Goal: Task Accomplishment & Management: Use online tool/utility

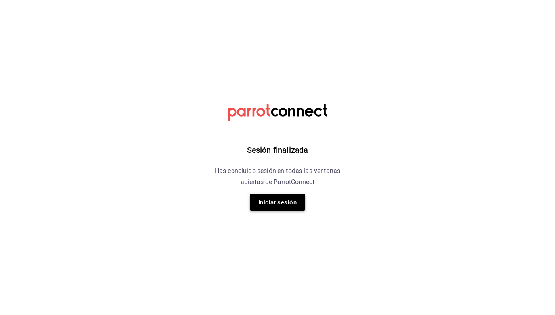
click at [282, 201] on button "Iniciar sesión" at bounding box center [277, 202] width 55 height 17
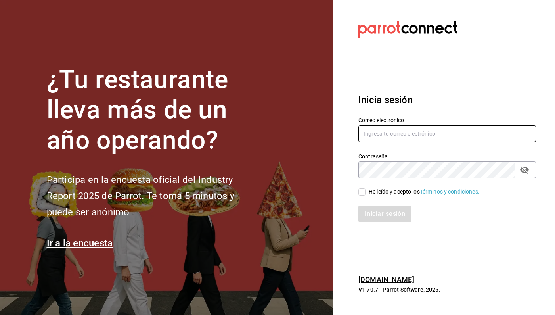
type input "[EMAIL_ADDRESS][DOMAIN_NAME]"
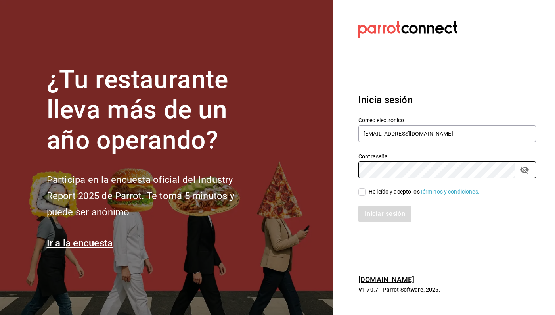
click at [364, 191] on input "He leído y acepto los Términos y condiciones." at bounding box center [361, 191] width 7 height 7
checkbox input "true"
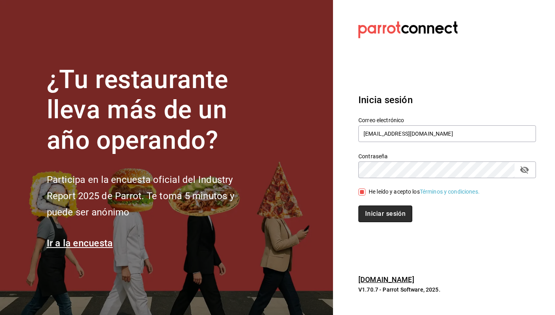
click at [380, 216] on button "Iniciar sesión" at bounding box center [385, 213] width 54 height 17
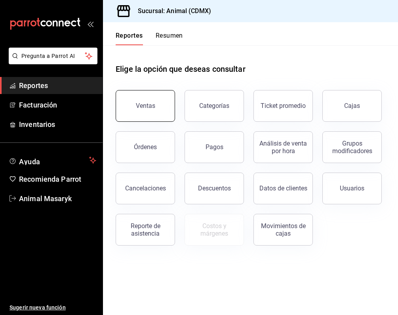
click at [131, 109] on button "Ventas" at bounding box center [145, 106] width 59 height 32
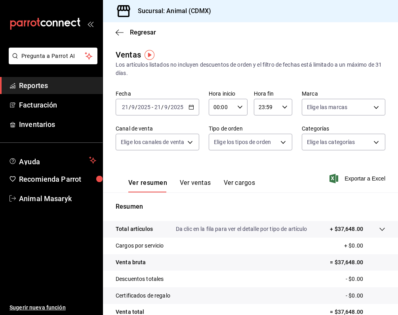
click at [192, 109] on icon "button" at bounding box center [192, 107] width 6 height 6
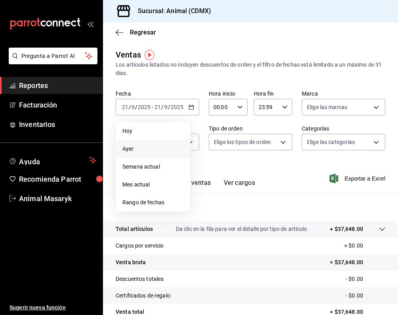
click at [147, 150] on span "Ayer" at bounding box center [152, 149] width 61 height 8
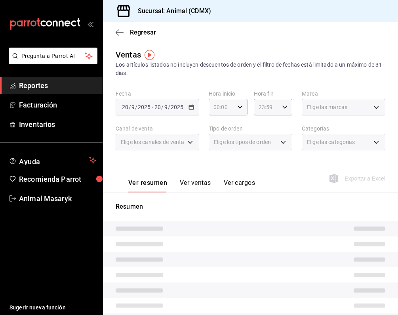
click at [231, 117] on div "Fecha 2025-09-20 20 / 9 / 2025 - 2025-09-20 20 / 9 / 2025 Hora inicio 00:00 Hor…" at bounding box center [251, 125] width 270 height 70
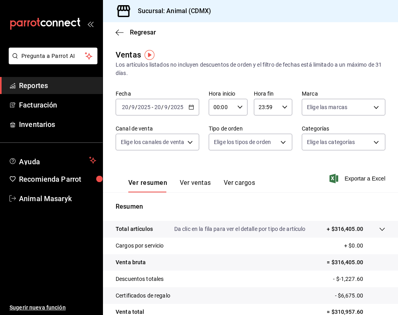
click at [280, 107] on div "23:59 Hora fin" at bounding box center [273, 107] width 39 height 17
click at [266, 171] on button "05" at bounding box center [263, 163] width 16 height 16
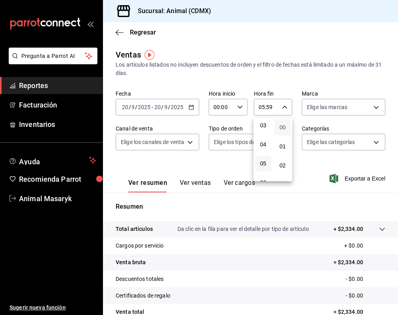
click at [285, 128] on span "00" at bounding box center [282, 127] width 7 height 6
type input "05:00"
click at [195, 106] on div at bounding box center [199, 157] width 398 height 315
click at [190, 107] on \(Stroke\) "button" at bounding box center [191, 106] width 4 height 0
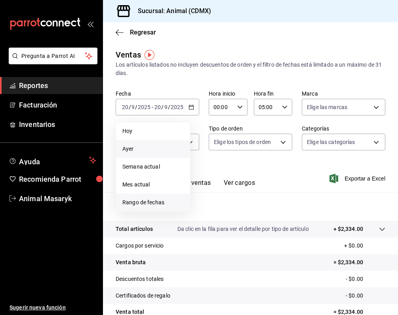
click at [154, 202] on span "Rango de fechas" at bounding box center [152, 202] width 61 height 8
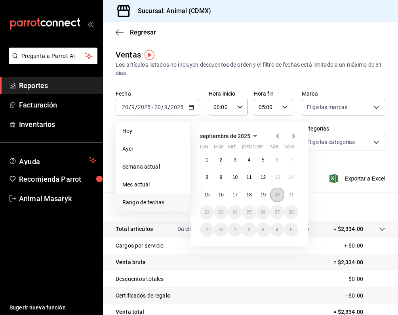
click at [274, 194] on button "20" at bounding box center [277, 194] width 14 height 14
click at [299, 195] on div "septiembre de 2025 lun mar mié jue vie sáb dom 1 2 3 4 5 6 7 8 9 10 11 12 13 14…" at bounding box center [249, 184] width 117 height 124
click at [294, 195] on abbr "21" at bounding box center [291, 195] width 5 height 6
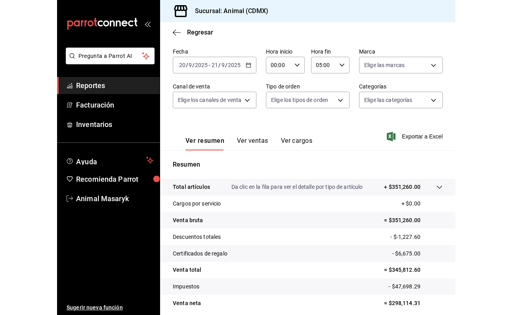
scroll to position [42, 0]
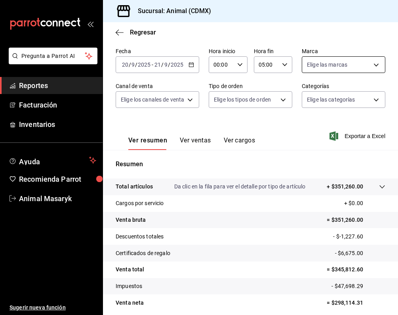
click at [323, 71] on body "Pregunta a Parrot AI Reportes Facturación Inventarios Ayuda Recomienda Parrot A…" at bounding box center [199, 157] width 398 height 315
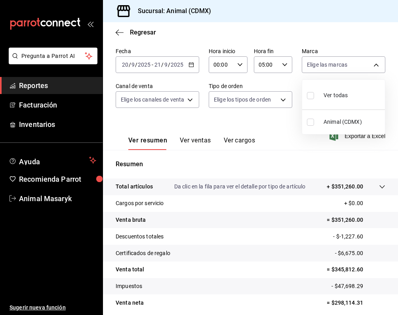
click at [334, 97] on span "Ver todas" at bounding box center [336, 95] width 24 height 8
type input "cb0f6aec-1481-4e37-861c-bab9b3a65b14"
checkbox input "true"
click at [185, 103] on div at bounding box center [199, 157] width 398 height 315
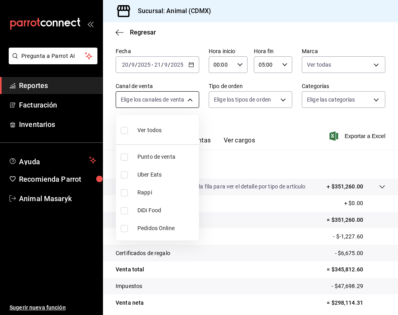
click at [194, 105] on body "Pregunta a Parrot AI Reportes Facturación Inventarios Ayuda Recomienda Parrot A…" at bounding box center [199, 157] width 398 height 315
click at [178, 126] on li "Ver todos" at bounding box center [157, 129] width 83 height 23
type input "PARROT,UBER_EATS,RAPPI,DIDI_FOOD,ONLINE"
checkbox input "true"
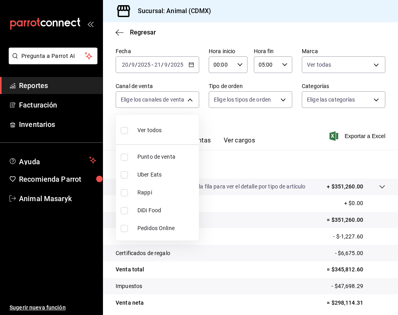
checkbox input "true"
click at [286, 101] on div at bounding box center [199, 157] width 398 height 315
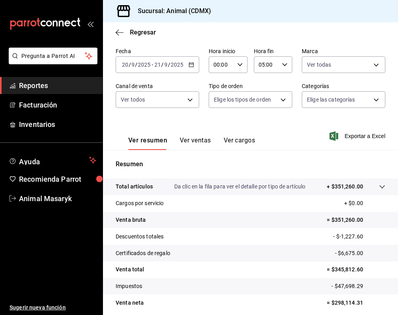
click at [286, 101] on body "Pregunta a Parrot AI Reportes Facturación Inventarios Ayuda Recomienda Parrot A…" at bounding box center [199, 157] width 398 height 315
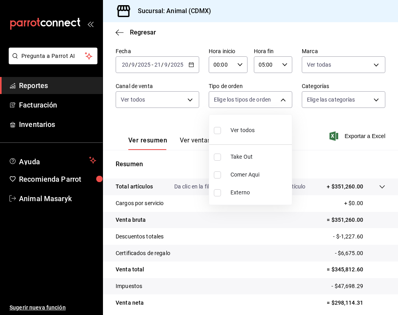
click at [259, 127] on li "Ver todos" at bounding box center [250, 129] width 83 height 23
type input "ad44a823-99d3-4372-a913-4cf57f2a9ac0,b8ee5ff1-85c8-4a81-aa51-555e6c8ba0c6,EXTER…"
checkbox input "true"
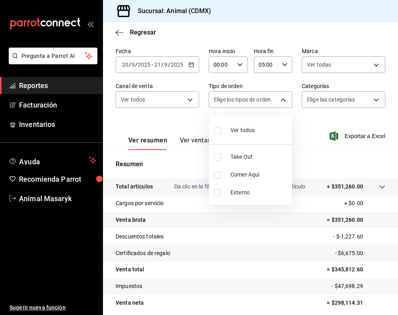
checkbox input "true"
click at [359, 96] on div at bounding box center [199, 157] width 398 height 315
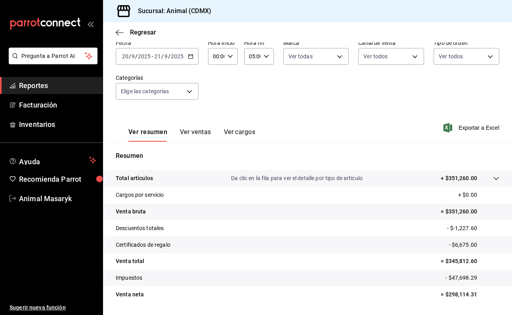
click at [229, 63] on div "00:00 Hora inicio" at bounding box center [223, 56] width 30 height 17
click at [216, 105] on button "05" at bounding box center [215, 107] width 12 height 16
type input "05:00"
click at [335, 100] on div at bounding box center [256, 157] width 512 height 315
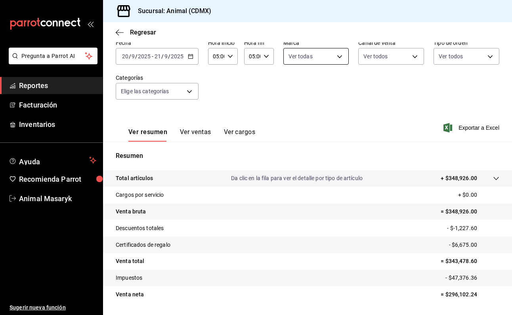
click at [339, 60] on body "Pregunta a Parrot AI Reportes Facturación Inventarios Ayuda Recomienda Parrot A…" at bounding box center [256, 157] width 512 height 315
click at [403, 61] on div at bounding box center [256, 157] width 512 height 315
click at [413, 61] on body "Pregunta a Parrot AI Reportes Facturación Inventarios Ayuda Recomienda Parrot A…" at bounding box center [256, 157] width 512 height 315
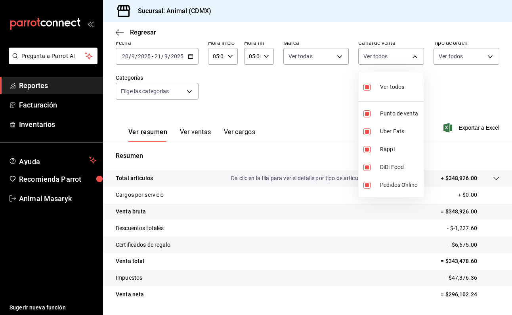
click at [470, 60] on div at bounding box center [256, 157] width 512 height 315
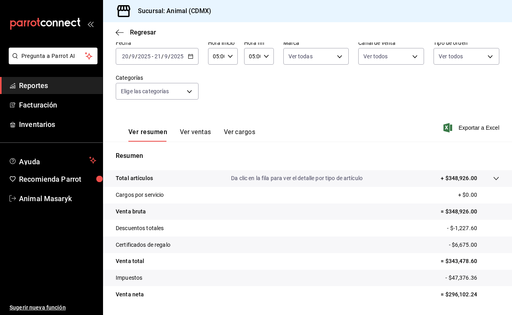
click at [468, 60] on body "Pregunta a Parrot AI Reportes Facturación Inventarios Ayuda Recomienda Parrot A…" at bounding box center [256, 157] width 512 height 315
click at [191, 102] on div at bounding box center [256, 157] width 512 height 315
click at [189, 93] on body "Pregunta a Parrot AI Reportes Facturación Inventarios Ayuda Recomienda Parrot A…" at bounding box center [256, 157] width 512 height 315
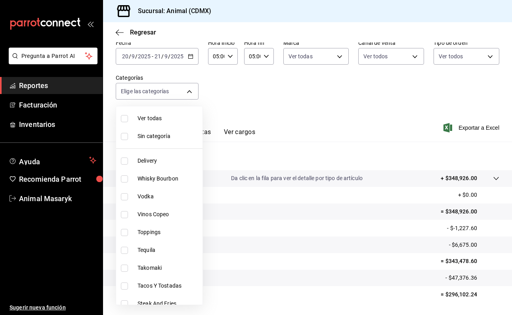
click at [170, 215] on span "Vinos Copeo" at bounding box center [169, 214] width 62 height 8
type input "0935040b-234d-4818-8034-77968b9fe449"
checkbox input "true"
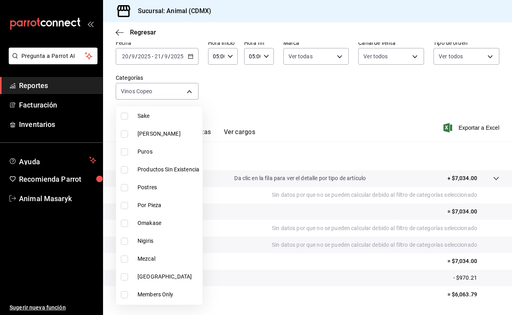
scroll to position [369, 0]
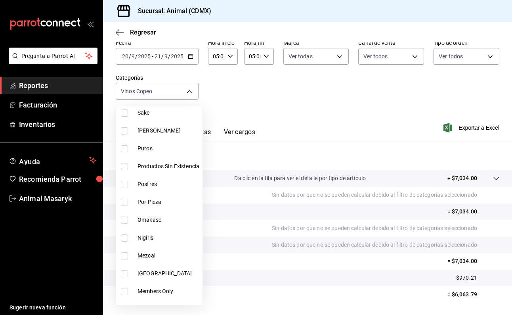
click at [164, 275] on span "Mexico" at bounding box center [169, 273] width 62 height 8
type input "0935040b-234d-4818-8034-77968b9fe449,252341f5-c768-4424-8ab1-2c07e36ea1bc"
checkbox input "true"
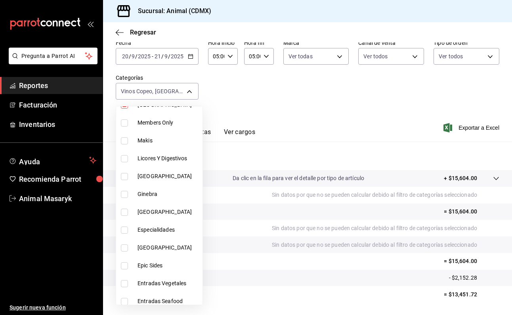
scroll to position [543, 0]
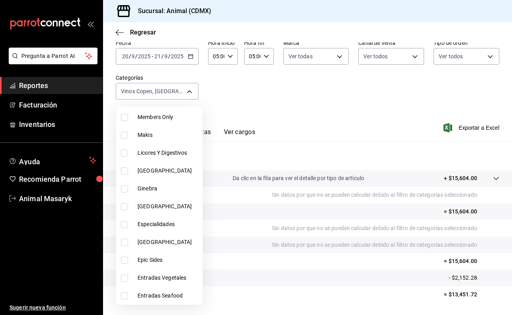
click at [165, 176] on li "Italia" at bounding box center [159, 171] width 86 height 18
type input "0935040b-234d-4818-8034-77968b9fe449,252341f5-c768-4424-8ab1-2c07e36ea1bc,ef239…"
checkbox input "true"
click at [167, 208] on span "Francia" at bounding box center [169, 206] width 62 height 8
type input "0935040b-234d-4818-8034-77968b9fe449,252341f5-c768-4424-8ab1-2c07e36ea1bc,ef239…"
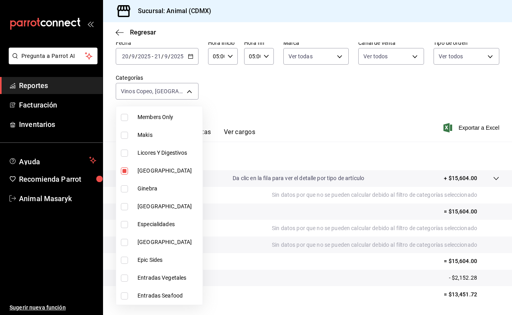
checkbox input "true"
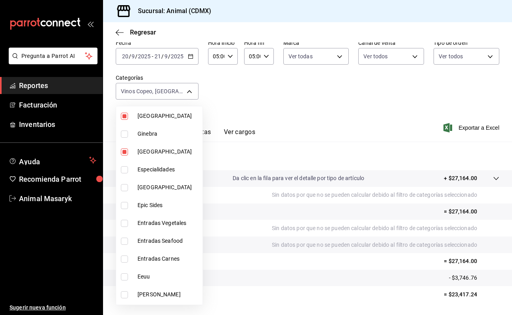
scroll to position [598, 0]
click at [166, 189] on span "España" at bounding box center [169, 187] width 62 height 8
type input "0935040b-234d-4818-8034-77968b9fe449,252341f5-c768-4424-8ab1-2c07e36ea1bc,ef239…"
checkbox input "true"
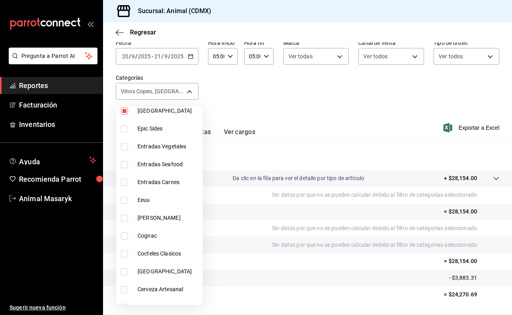
click at [157, 199] on span "Eeuu" at bounding box center [169, 200] width 62 height 8
type input "0935040b-234d-4818-8034-77968b9fe449,252341f5-c768-4424-8ab1-2c07e36ea1bc,ef239…"
checkbox input "true"
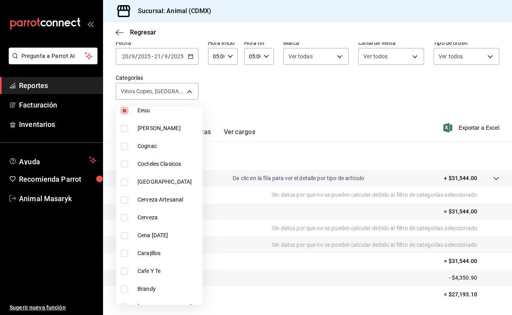
scroll to position [765, 0]
click at [157, 181] on span "Chile" at bounding box center [169, 180] width 62 height 8
type input "0935040b-234d-4818-8034-77968b9fe449,252341f5-c768-4424-8ab1-2c07e36ea1bc,ef239…"
checkbox input "true"
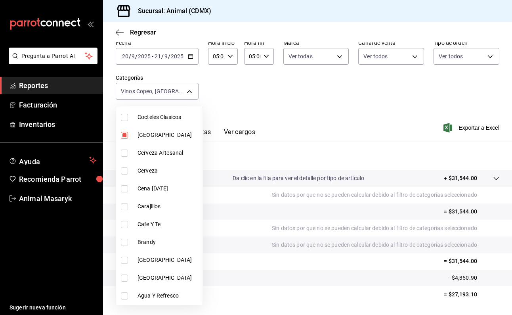
scroll to position [810, 0]
click at [160, 277] on span "Argentina" at bounding box center [169, 277] width 62 height 8
type input "0935040b-234d-4818-8034-77968b9fe449,252341f5-c768-4424-8ab1-2c07e36ea1bc,ef239…"
checkbox input "true"
click at [160, 261] on span "Australia" at bounding box center [169, 260] width 62 height 8
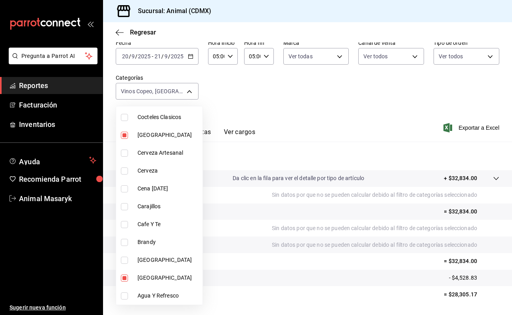
type input "0935040b-234d-4818-8034-77968b9fe449,252341f5-c768-4424-8ab1-2c07e36ea1bc,ef239…"
checkbox input "true"
click at [305, 103] on div at bounding box center [256, 157] width 512 height 315
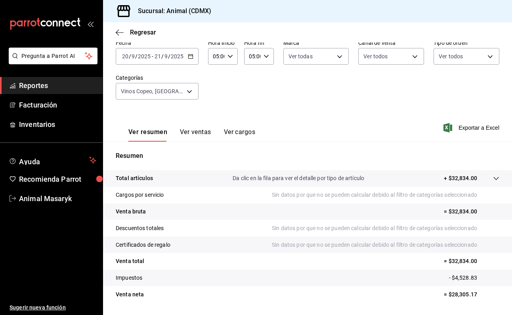
click at [198, 138] on button "Ver ventas" at bounding box center [195, 134] width 31 height 13
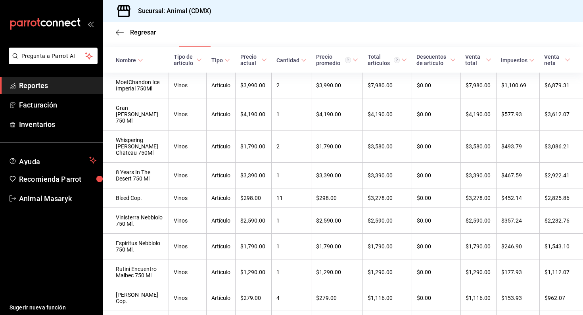
scroll to position [106, 0]
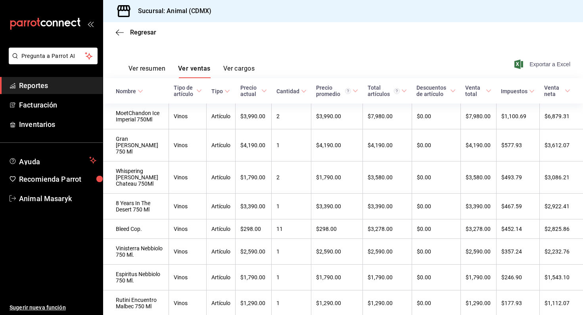
click at [547, 64] on span "Exportar a Excel" at bounding box center [543, 64] width 54 height 10
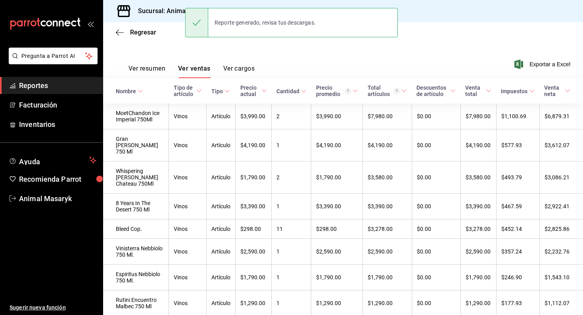
click at [336, 63] on div "Ver resumen Ver ventas Ver cargos Exportar a Excel" at bounding box center [343, 62] width 480 height 32
click at [117, 36] on div "Regresar" at bounding box center [343, 32] width 480 height 20
click at [123, 34] on icon "button" at bounding box center [120, 32] width 8 height 7
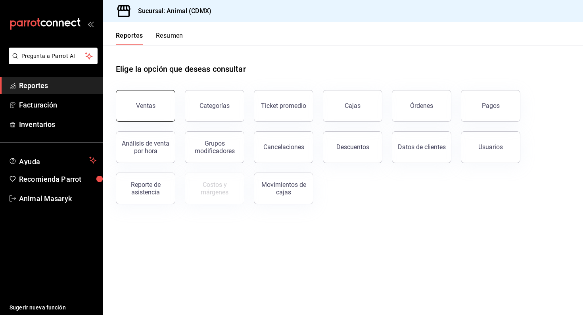
click at [168, 117] on button "Ventas" at bounding box center [145, 106] width 59 height 32
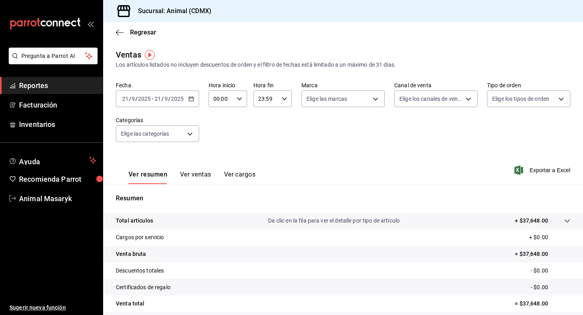
click at [194, 99] on div "2025-09-21 21 / 9 / 2025 - 2025-09-21 21 / 9 / 2025" at bounding box center [157, 98] width 83 height 17
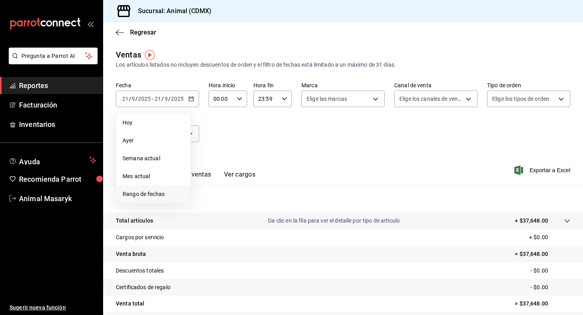
click at [153, 191] on span "Rango de fechas" at bounding box center [152, 194] width 61 height 8
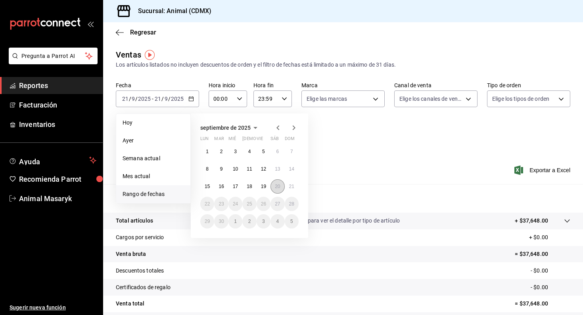
click at [277, 186] on abbr "20" at bounding box center [277, 186] width 5 height 6
click at [288, 189] on button "21" at bounding box center [292, 186] width 14 height 14
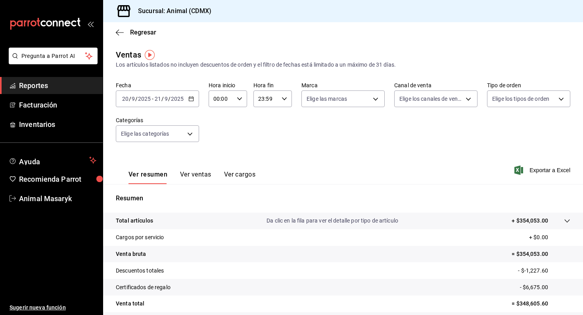
click at [240, 99] on \(Stroke\) "button" at bounding box center [239, 98] width 5 height 3
click at [220, 126] on button "05" at bounding box center [218, 120] width 16 height 16
type input "05:00"
click at [286, 99] on div at bounding box center [291, 157] width 583 height 315
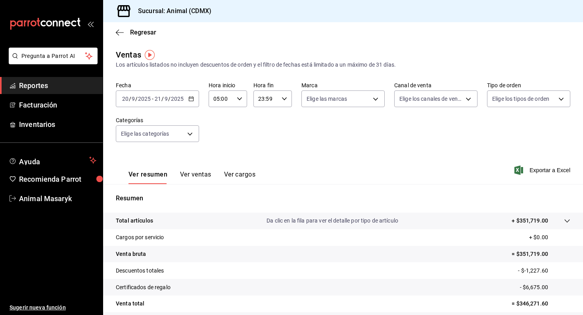
click at [241, 99] on icon "button" at bounding box center [240, 99] width 6 height 6
click at [241, 99] on div at bounding box center [291, 157] width 583 height 315
click at [276, 103] on input "23:59" at bounding box center [265, 99] width 25 height 16
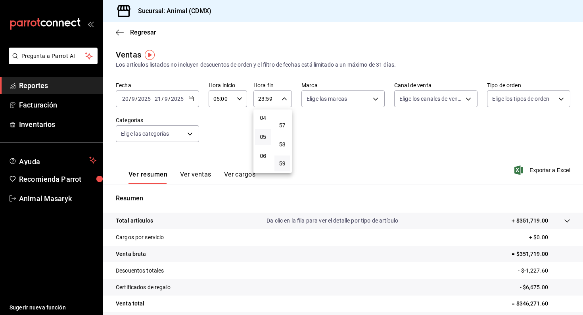
click at [268, 140] on button "05" at bounding box center [263, 137] width 16 height 16
click at [285, 118] on span "00" at bounding box center [282, 119] width 7 height 6
type input "05:00"
click at [378, 97] on div at bounding box center [291, 157] width 583 height 315
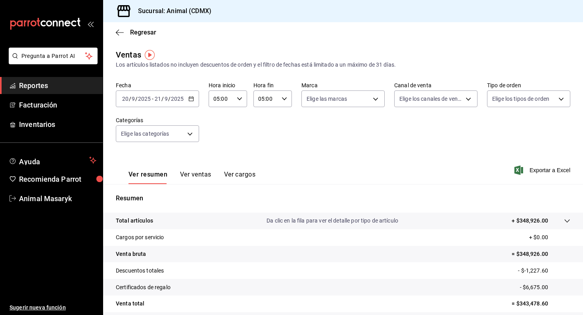
click at [378, 97] on body "Pregunta a Parrot AI Reportes Facturación Inventarios Ayuda Recomienda Parrot A…" at bounding box center [291, 157] width 583 height 315
click at [360, 125] on li "Ver todas" at bounding box center [343, 128] width 82 height 23
type input "cb0f6aec-1481-4e37-861c-bab9b3a65b14"
checkbox input "true"
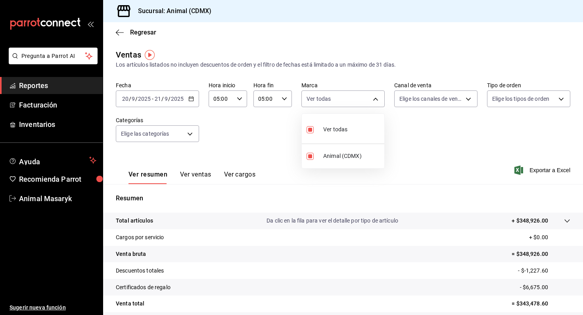
click at [470, 92] on div at bounding box center [291, 157] width 583 height 315
click at [467, 102] on body "Pregunta a Parrot AI Reportes Facturación Inventarios Ayuda Recomienda Parrot A…" at bounding box center [291, 157] width 583 height 315
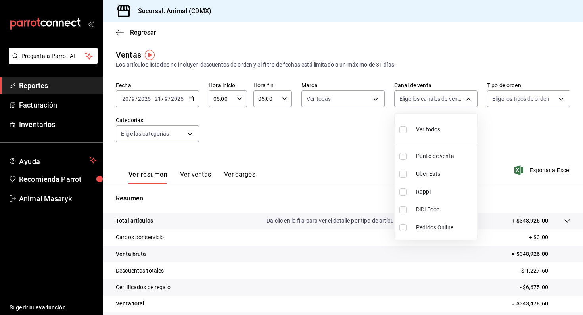
click at [433, 124] on div "Ver todos" at bounding box center [419, 128] width 41 height 17
type input "PARROT,UBER_EATS,RAPPI,DIDI_FOOD,ONLINE"
checkbox input "true"
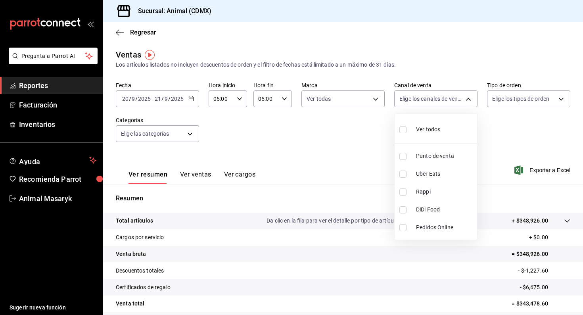
checkbox input "true"
click at [531, 97] on div at bounding box center [291, 157] width 583 height 315
click at [531, 97] on div "Ver todos Punto de venta Uber Eats Rappi DiDi Food Pedidos Online" at bounding box center [291, 157] width 583 height 315
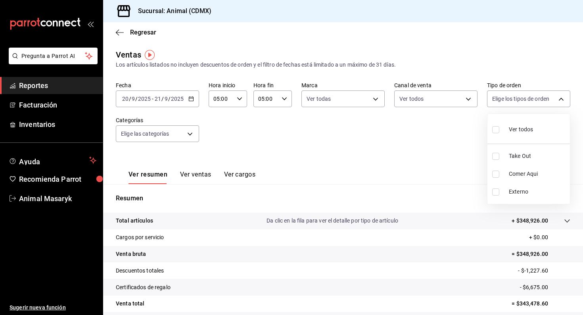
click at [531, 97] on body "Pregunta a Parrot AI Reportes Facturación Inventarios Ayuda Recomienda Parrot A…" at bounding box center [291, 157] width 583 height 315
click at [549, 132] on li "Ver todos" at bounding box center [528, 128] width 82 height 23
type input "ad44a823-99d3-4372-a913-4cf57f2a9ac0,b8ee5ff1-85c8-4a81-aa51-555e6c8ba0c6,EXTER…"
checkbox input "true"
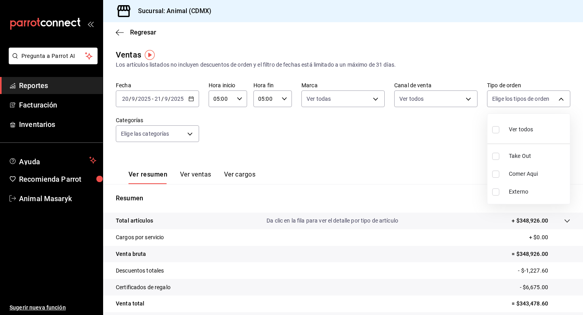
checkbox input "true"
click at [188, 134] on div at bounding box center [291, 157] width 583 height 315
click at [188, 134] on body "Pregunta a Parrot AI Reportes Facturación Inventarios Ayuda Recomienda Parrot A…" at bounding box center [291, 157] width 583 height 315
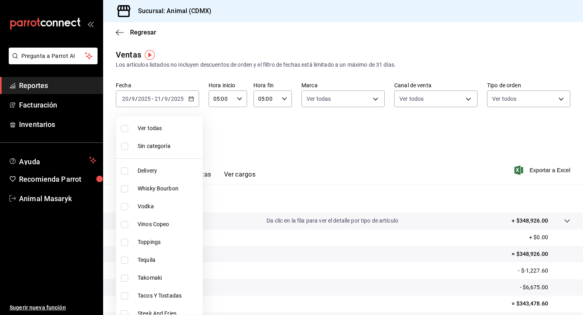
click at [179, 128] on span "Ver todas" at bounding box center [169, 128] width 62 height 8
type input "281688af-6220-48ae-86b9-ca5e6f63eb3e,2ffeebaa-176c-4024-95f8-553ffecca8da,37769…"
checkbox input "true"
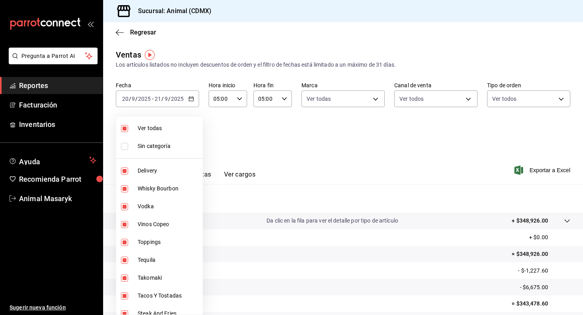
checkbox input "true"
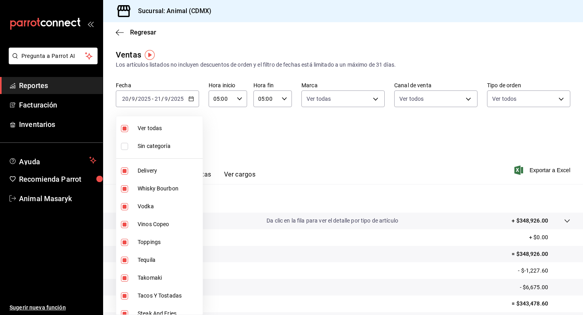
checkbox input "true"
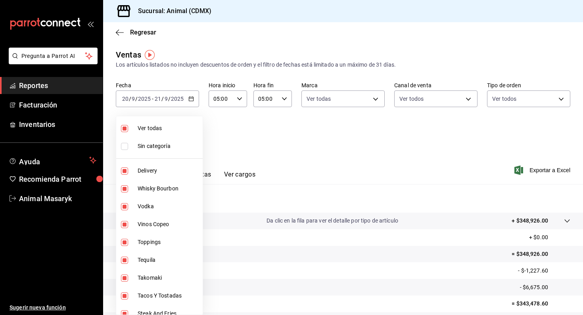
checkbox input "true"
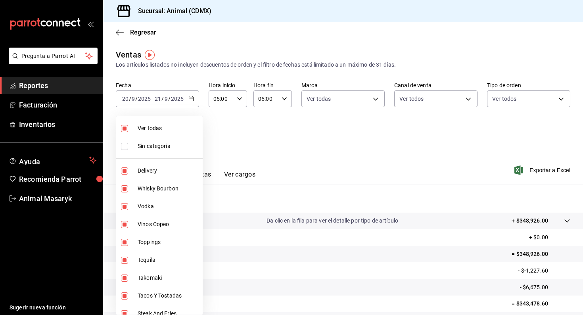
checkbox input "true"
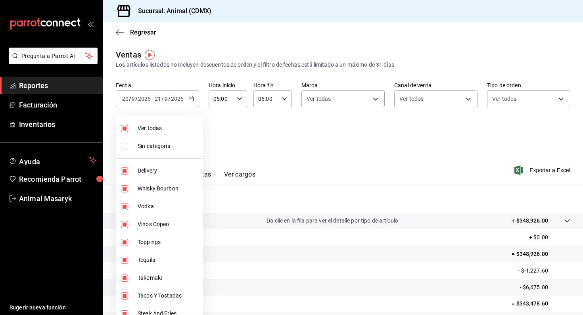
checkbox input "true"
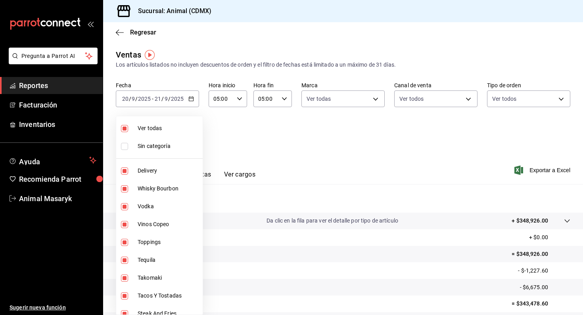
checkbox input "true"
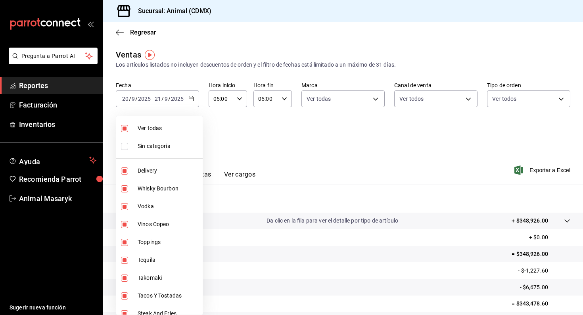
checkbox input "true"
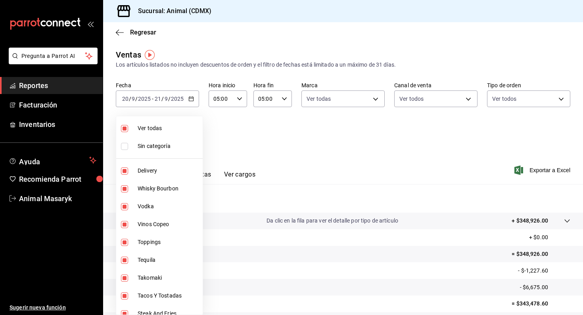
checkbox input "true"
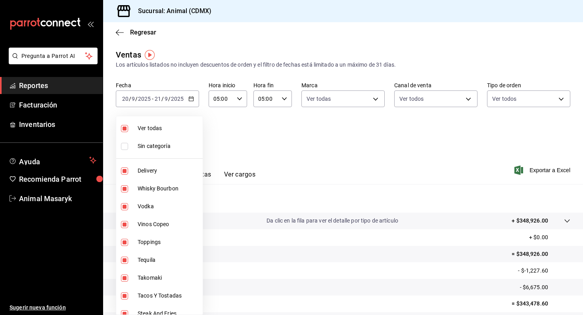
checkbox input "true"
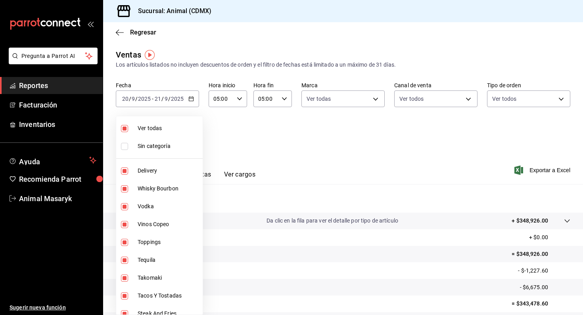
checkbox input "true"
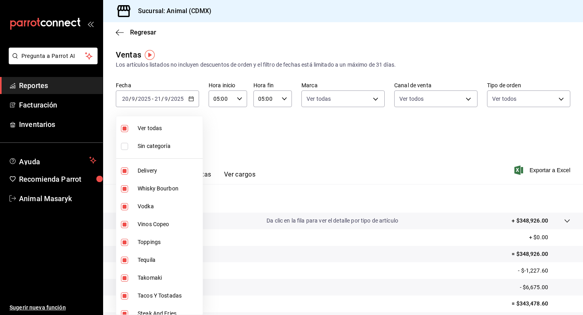
checkbox input "true"
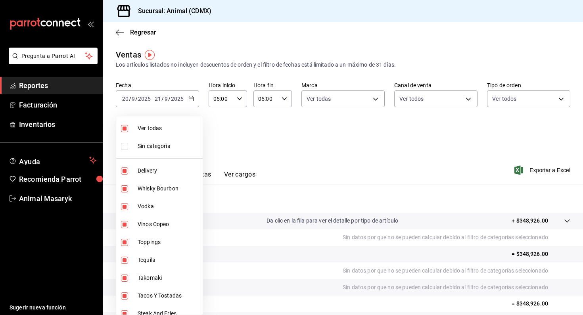
click at [163, 126] on span "Ver todas" at bounding box center [169, 128] width 62 height 8
checkbox input "false"
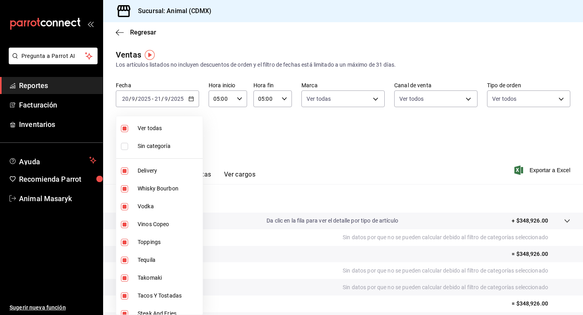
checkbox input "false"
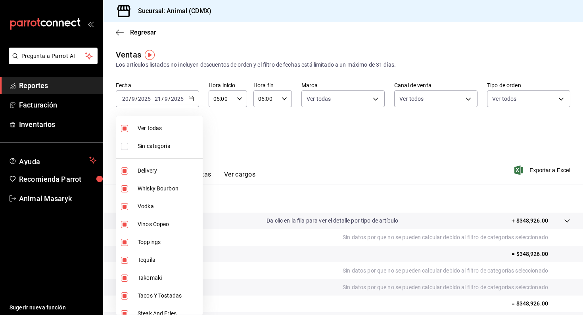
checkbox input "false"
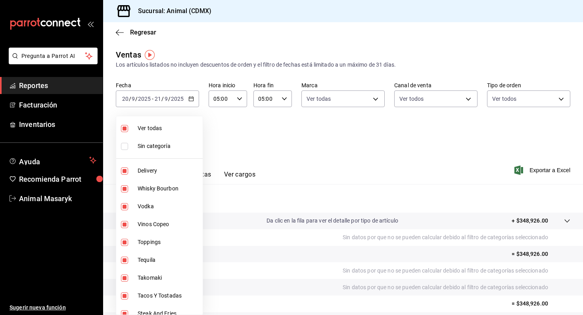
checkbox input "false"
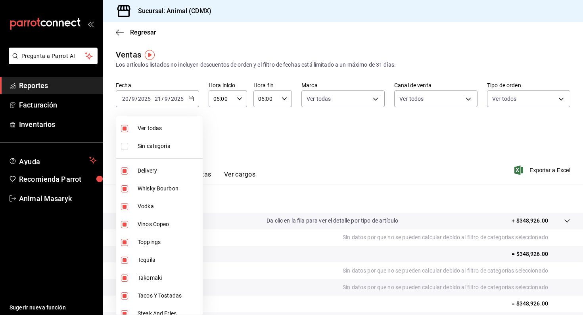
checkbox input "false"
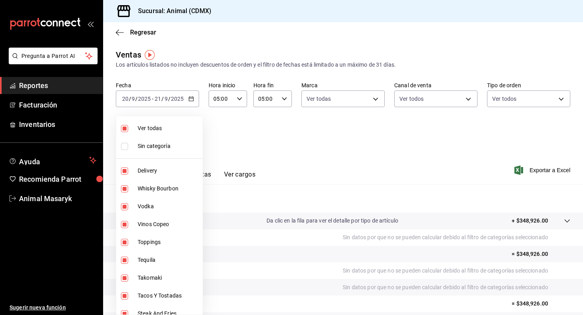
checkbox input "false"
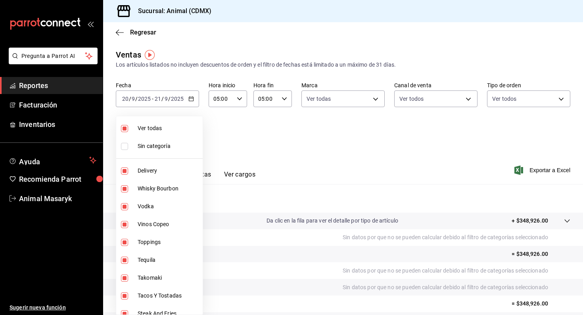
checkbox input "false"
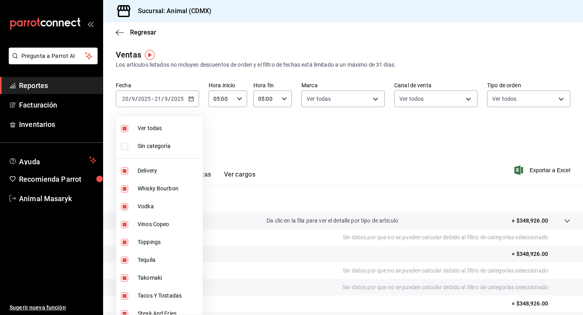
checkbox input "false"
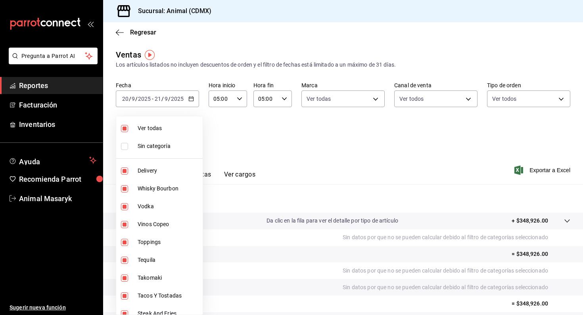
checkbox input "false"
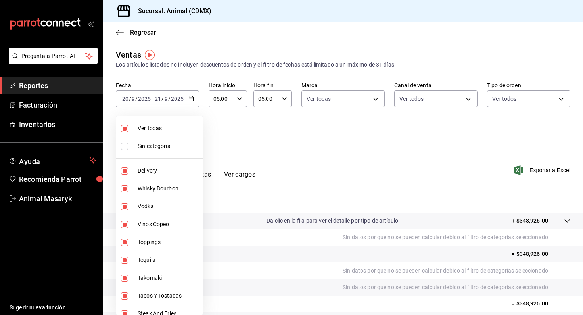
checkbox input "false"
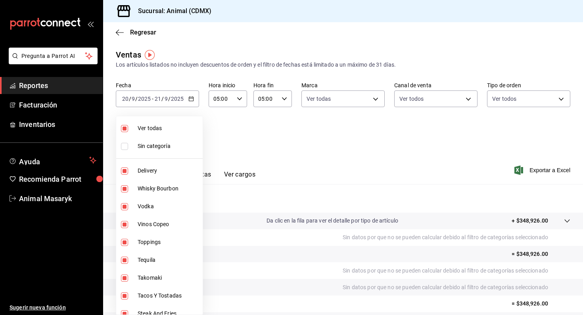
checkbox input "false"
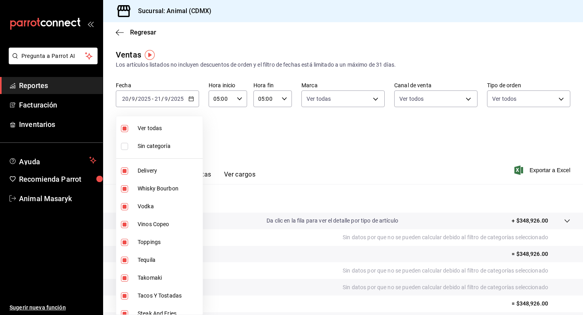
checkbox input "false"
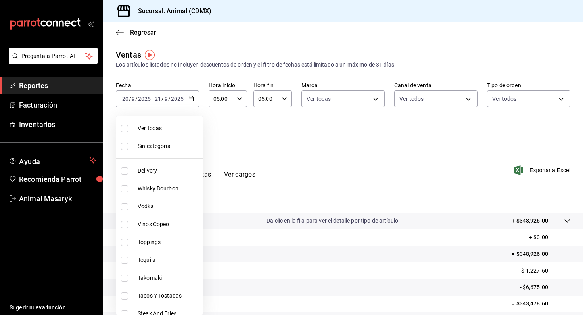
click at [151, 130] on span "Ver todas" at bounding box center [169, 128] width 62 height 8
type input "281688af-6220-48ae-86b9-ca5e6f63eb3e,2ffeebaa-176c-4024-95f8-553ffecca8da,37769…"
checkbox input "true"
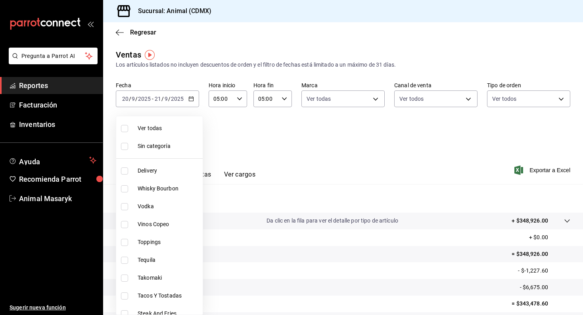
checkbox input "true"
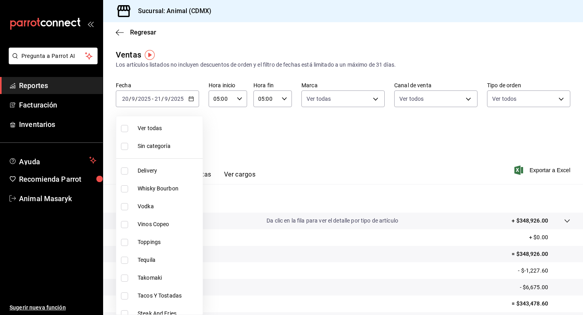
checkbox input "true"
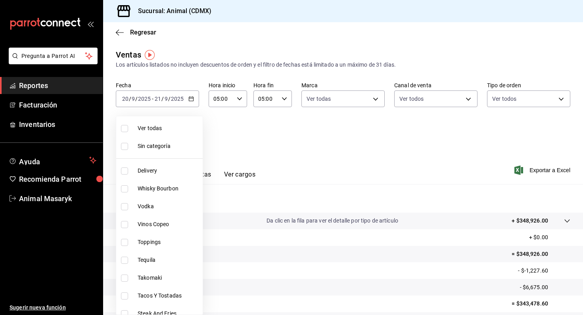
checkbox input "true"
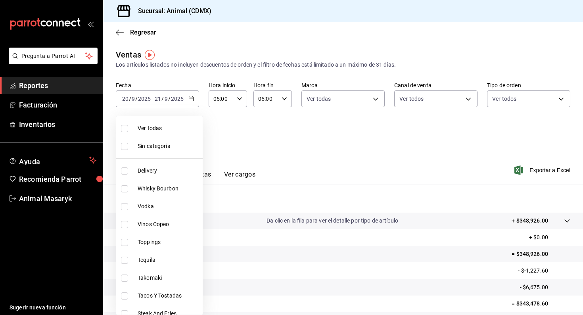
checkbox input "true"
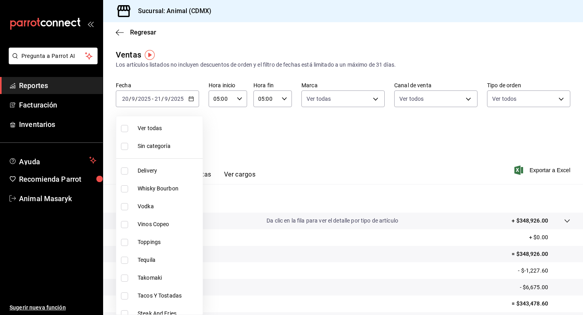
checkbox input "true"
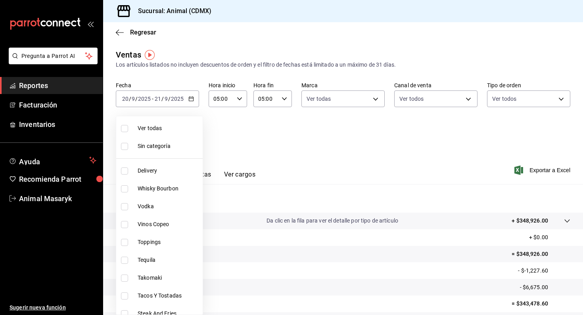
checkbox input "true"
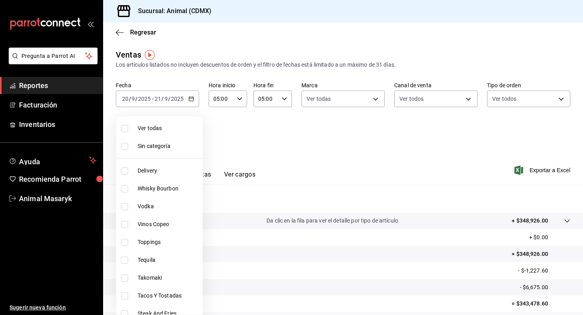
checkbox input "true"
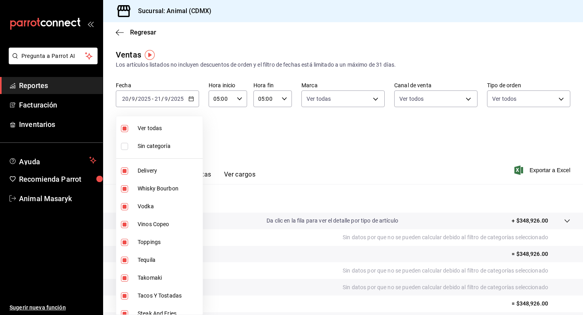
click at [156, 172] on span "Delivery" at bounding box center [169, 170] width 62 height 8
click at [157, 193] on li "Whisky Bourbon" at bounding box center [159, 189] width 86 height 18
click at [157, 212] on li "Vodka" at bounding box center [159, 206] width 86 height 18
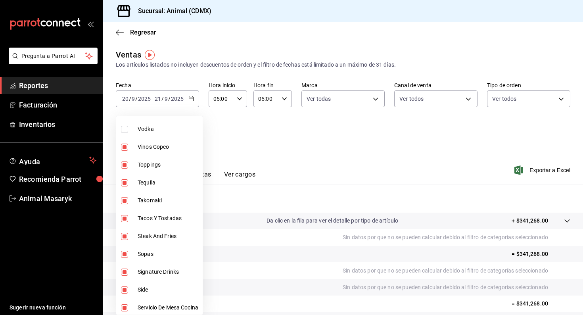
scroll to position [80, 0]
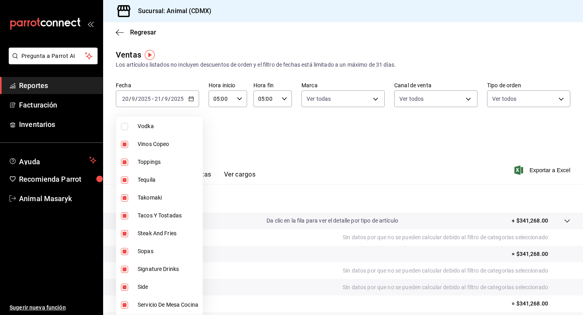
click at [158, 147] on span "Vinos Copeo" at bounding box center [169, 144] width 62 height 8
click at [160, 165] on span "Toppings" at bounding box center [169, 162] width 62 height 8
click at [163, 165] on span "Tequila" at bounding box center [169, 161] width 62 height 8
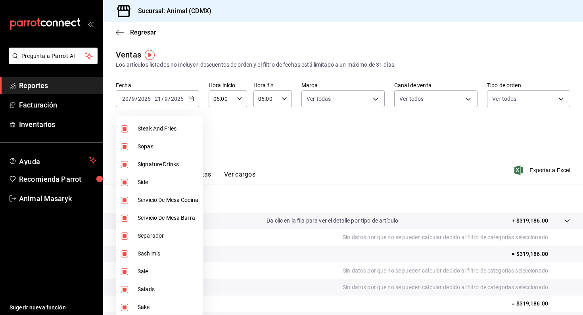
scroll to position [185, 0]
click at [164, 166] on span "Signature Drinks" at bounding box center [169, 164] width 62 height 8
click at [164, 181] on span "Side" at bounding box center [169, 182] width 62 height 8
click at [162, 182] on span "Side" at bounding box center [169, 182] width 62 height 8
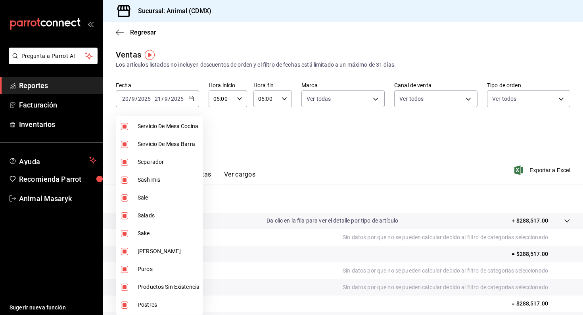
scroll to position [263, 0]
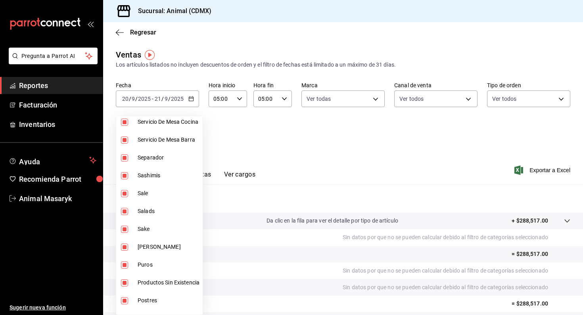
click at [160, 164] on li "Separador" at bounding box center [159, 158] width 86 height 18
click at [160, 232] on span "Sake" at bounding box center [169, 229] width 62 height 8
click at [160, 250] on span "Ron" at bounding box center [169, 247] width 62 height 8
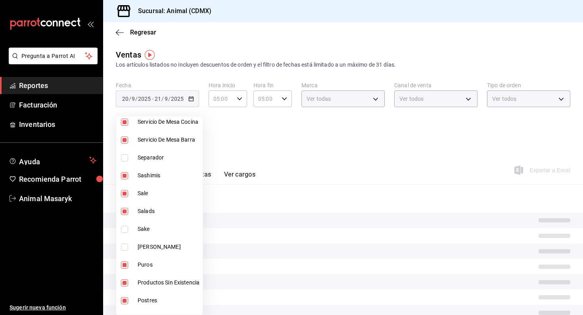
click at [161, 265] on span "Puros" at bounding box center [169, 264] width 62 height 8
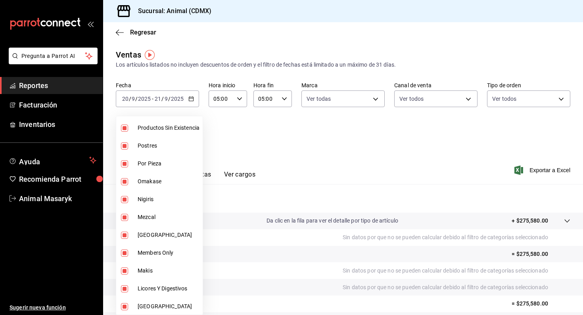
scroll to position [420, 0]
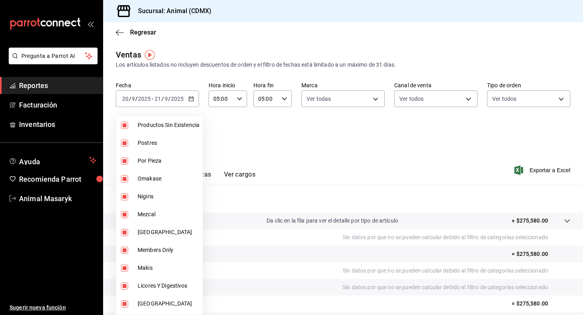
click at [170, 218] on span "Mezcal" at bounding box center [169, 214] width 62 height 8
click at [167, 237] on li "Mexico" at bounding box center [159, 232] width 86 height 18
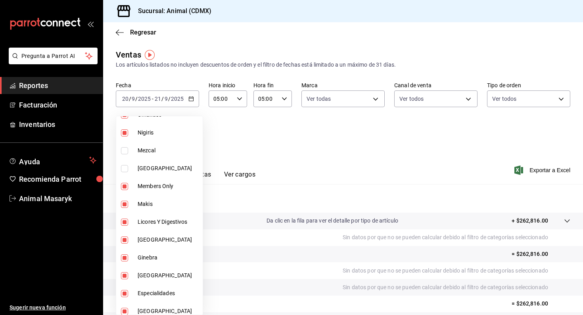
scroll to position [497, 0]
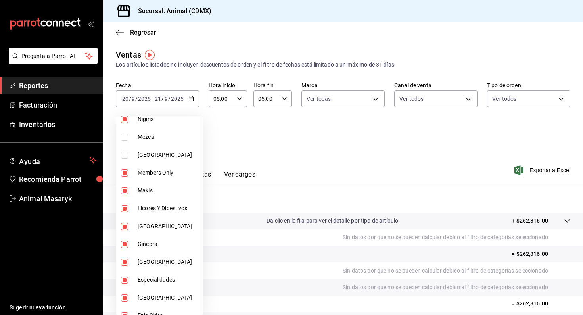
click at [171, 208] on span "Licores Y Digestivos" at bounding box center [169, 208] width 62 height 8
click at [168, 227] on span "Italia" at bounding box center [169, 226] width 62 height 8
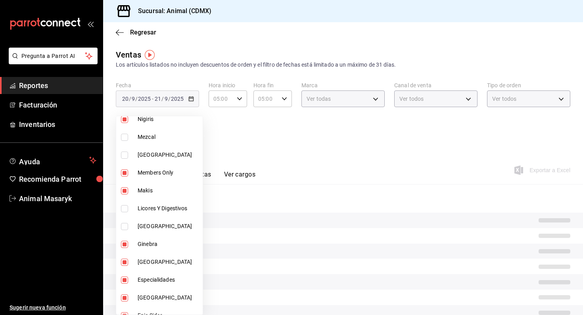
click at [169, 244] on span "Ginebra" at bounding box center [169, 244] width 62 height 8
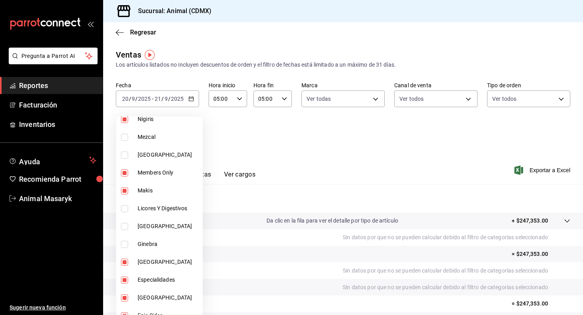
click at [169, 258] on li "Francia" at bounding box center [159, 262] width 86 height 18
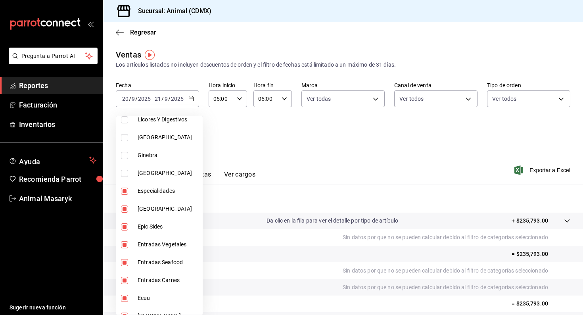
scroll to position [610, 0]
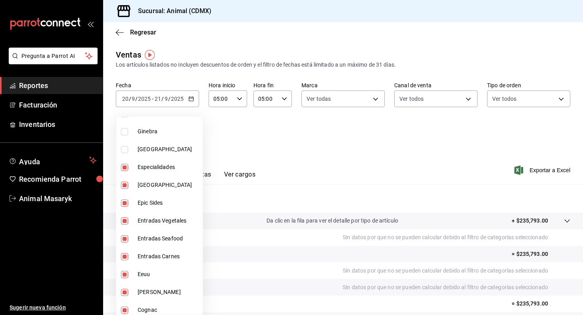
click at [175, 187] on span "España" at bounding box center [169, 185] width 62 height 8
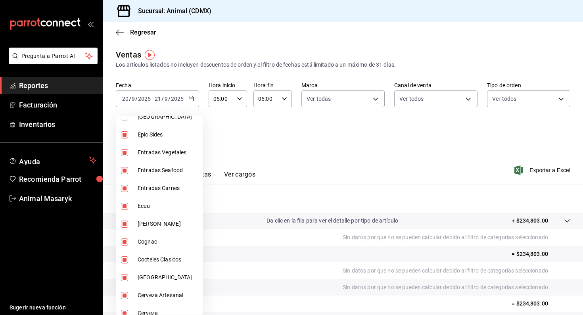
scroll to position [693, 0]
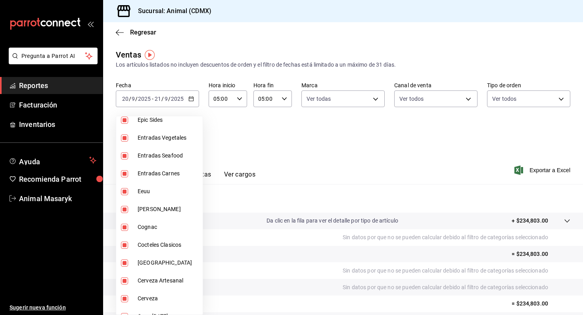
click at [170, 188] on span "Eeuu" at bounding box center [169, 191] width 62 height 8
click at [172, 229] on span "Cognac" at bounding box center [169, 227] width 62 height 8
click at [174, 248] on span "Cocteles Clasicos" at bounding box center [169, 245] width 62 height 8
click at [171, 259] on span "Chile" at bounding box center [169, 262] width 62 height 8
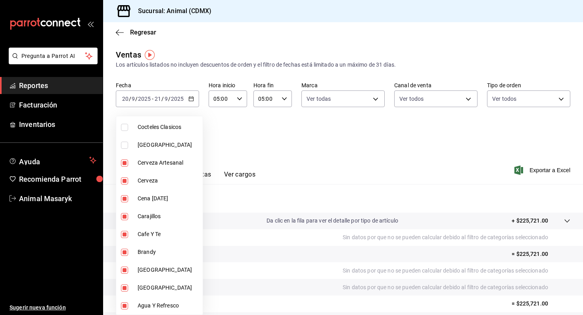
scroll to position [810, 0]
click at [174, 159] on span "Cerveza Artesanal" at bounding box center [169, 163] width 62 height 8
click at [170, 178] on span "Cerveza" at bounding box center [169, 180] width 62 height 8
click at [168, 204] on li "Cena Año Nuevo" at bounding box center [159, 198] width 86 height 18
click at [167, 218] on span "Carajillos" at bounding box center [169, 216] width 62 height 8
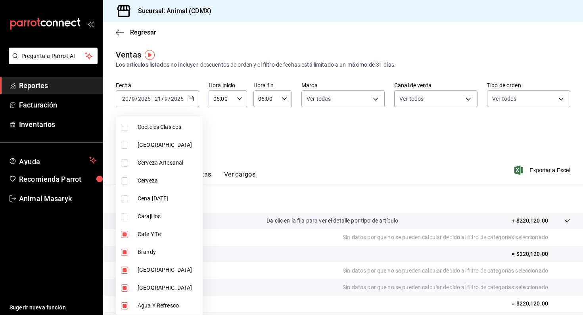
click at [168, 233] on span "Cafe Y Te" at bounding box center [169, 234] width 62 height 8
click at [169, 250] on span "Brandy" at bounding box center [169, 252] width 62 height 8
click at [168, 272] on span "Australia" at bounding box center [169, 270] width 62 height 8
click at [168, 289] on span "Argentina" at bounding box center [169, 287] width 62 height 8
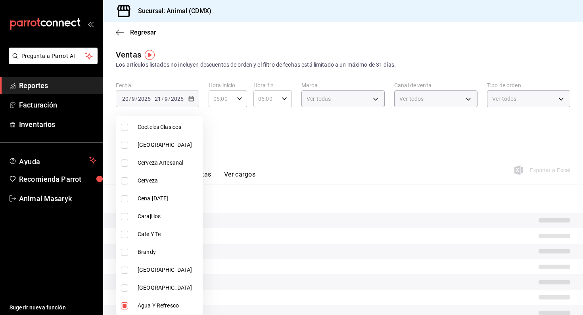
click at [173, 306] on span "Agua Y Refresco" at bounding box center [169, 305] width 62 height 8
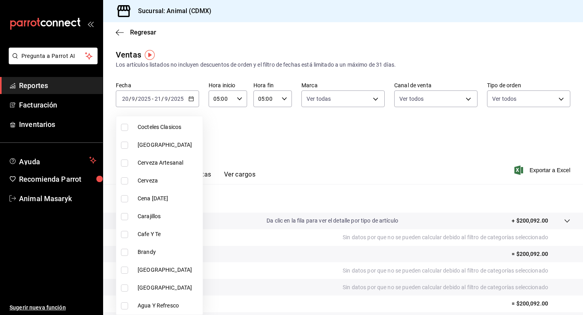
click at [256, 137] on div at bounding box center [291, 157] width 583 height 315
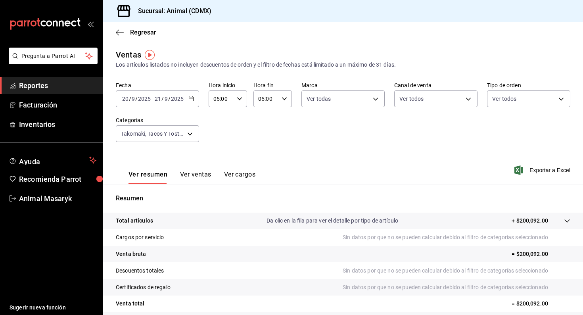
click at [197, 170] on div "Ver resumen Ver ventas Ver cargos" at bounding box center [185, 172] width 139 height 23
click at [204, 169] on div "Ver resumen Ver ventas Ver cargos" at bounding box center [185, 172] width 139 height 23
click at [204, 174] on button "Ver ventas" at bounding box center [195, 176] width 31 height 13
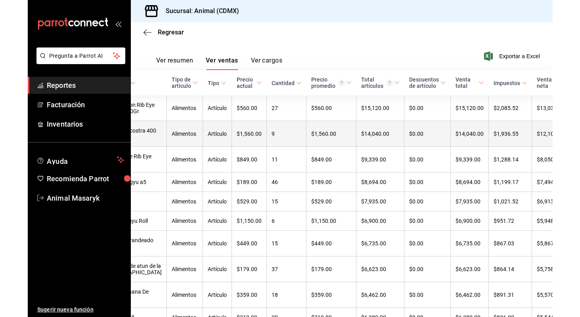
scroll to position [0, 35]
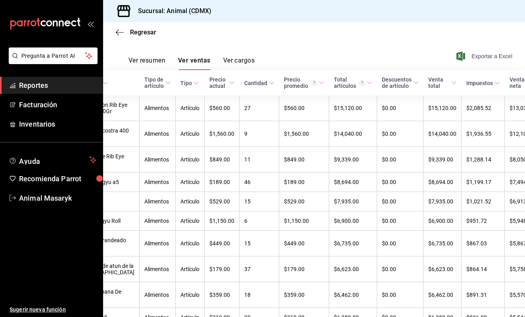
click at [501, 52] on span "Exportar a Excel" at bounding box center [485, 57] width 54 height 10
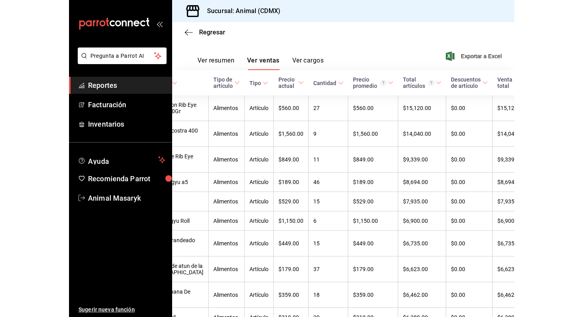
scroll to position [0, 0]
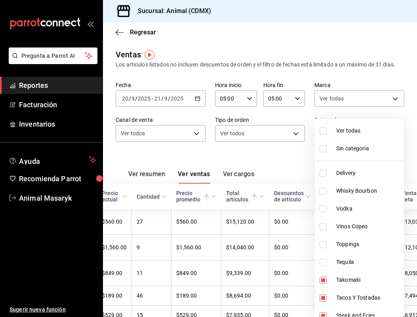
click at [396, 133] on body "Pregunta a Parrot AI Reportes Facturación Inventarios Ayuda Recomienda Parrot A…" at bounding box center [208, 158] width 417 height 317
click at [321, 132] on input "checkbox" at bounding box center [323, 131] width 7 height 7
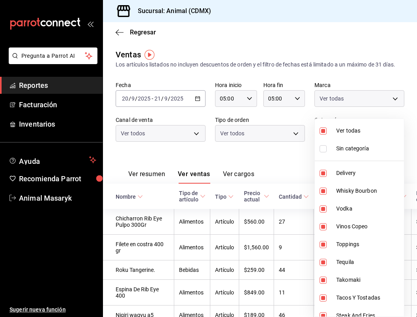
click at [321, 132] on input "checkbox" at bounding box center [323, 131] width 7 height 7
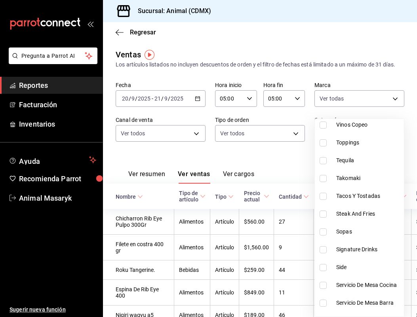
scroll to position [119, 0]
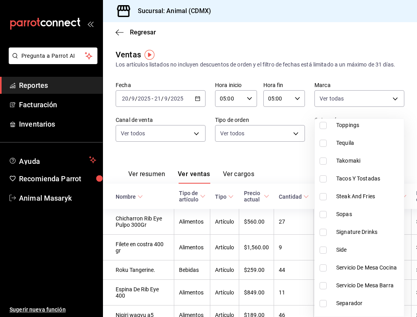
click at [366, 233] on span "Signature Drinks" at bounding box center [368, 232] width 65 height 8
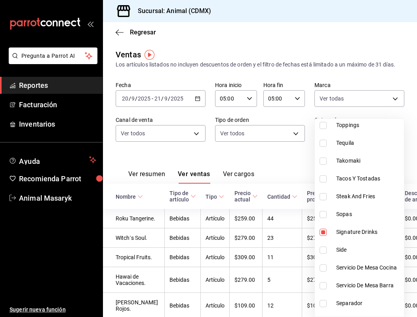
click at [281, 163] on div at bounding box center [208, 158] width 417 height 317
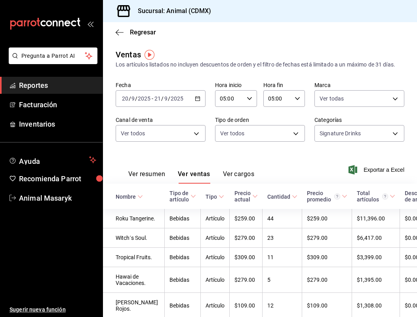
click at [150, 175] on button "Ver resumen" at bounding box center [146, 176] width 37 height 13
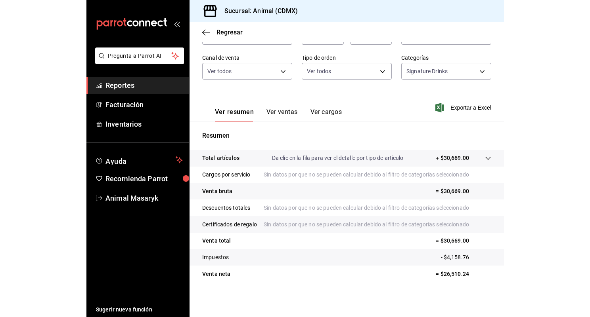
scroll to position [62, 0]
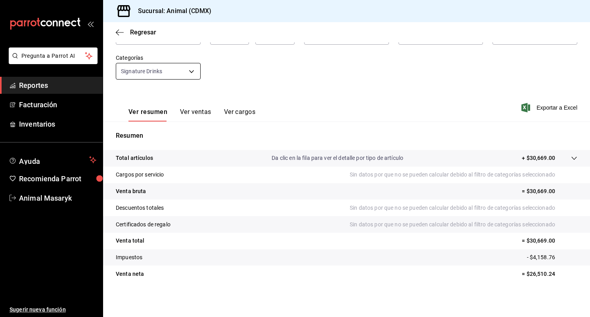
click at [192, 71] on body "Pregunta a Parrot AI Reportes Facturación Inventarios Ayuda Recomienda Parrot A…" at bounding box center [295, 158] width 590 height 317
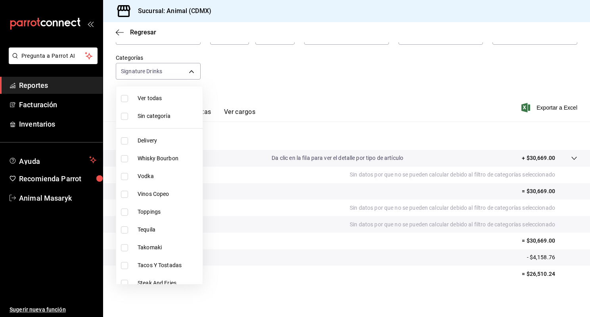
click at [149, 181] on li "Vodka" at bounding box center [159, 177] width 86 height 18
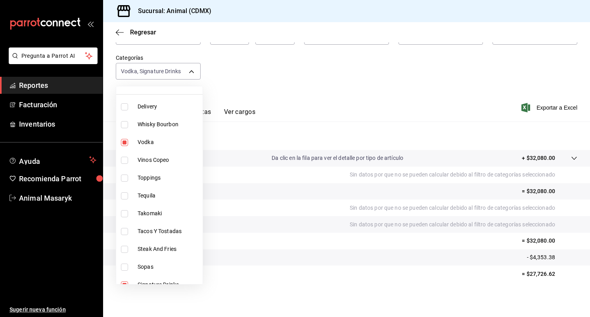
scroll to position [42, 0]
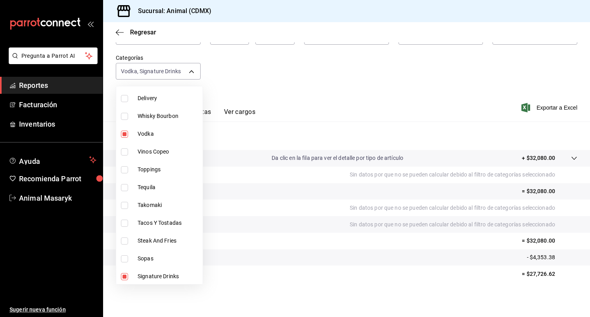
click at [160, 115] on span "Whisky Bourbon" at bounding box center [169, 116] width 62 height 8
click at [159, 188] on span "Tequila" at bounding box center [169, 187] width 62 height 8
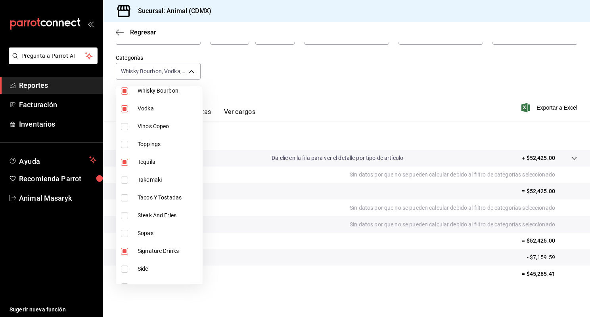
scroll to position [73, 0]
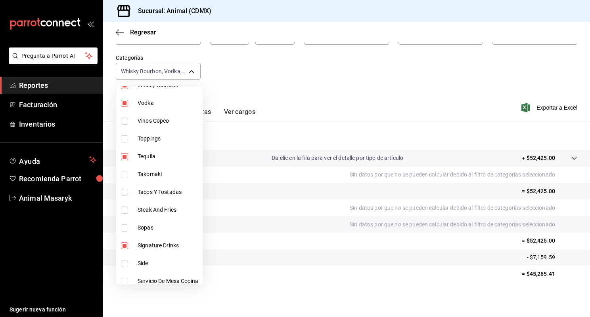
click at [156, 244] on span "Signature Drinks" at bounding box center [169, 246] width 62 height 8
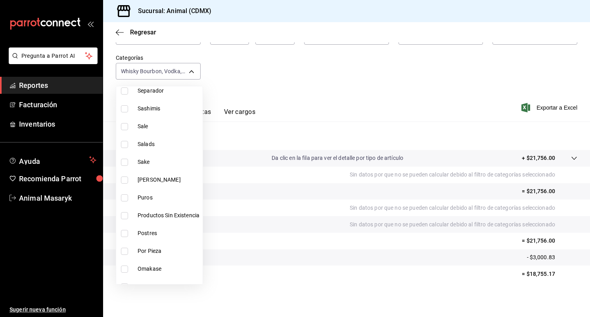
scroll to position [302, 0]
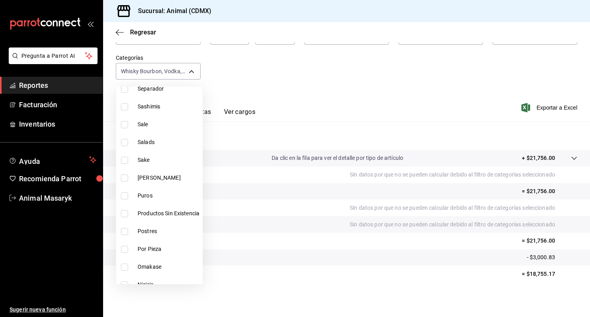
click at [157, 175] on span "Ron" at bounding box center [169, 178] width 62 height 8
click at [156, 200] on li "Puros" at bounding box center [159, 196] width 86 height 18
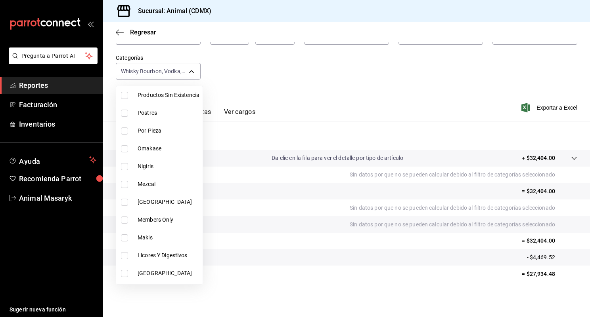
scroll to position [435, 0]
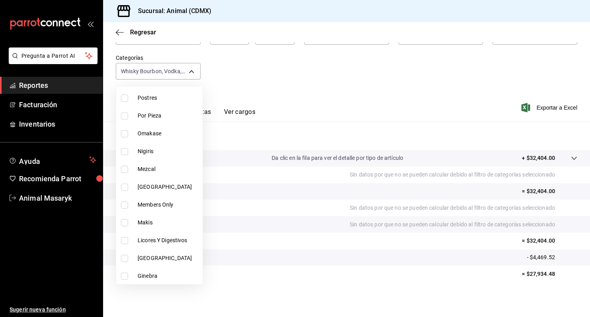
click at [158, 175] on li "Mezcal" at bounding box center [159, 169] width 86 height 18
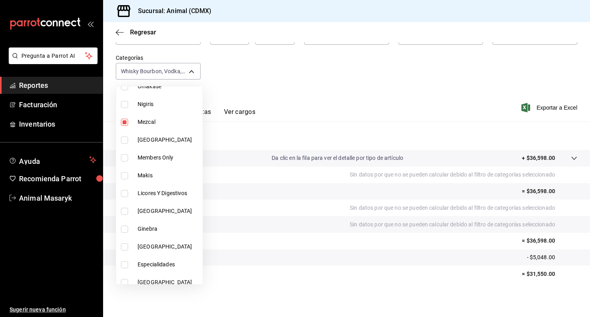
scroll to position [506, 0]
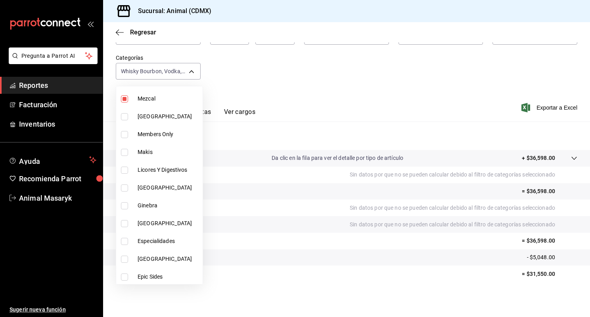
click at [161, 172] on span "Licores Y Digestivos" at bounding box center [169, 170] width 62 height 8
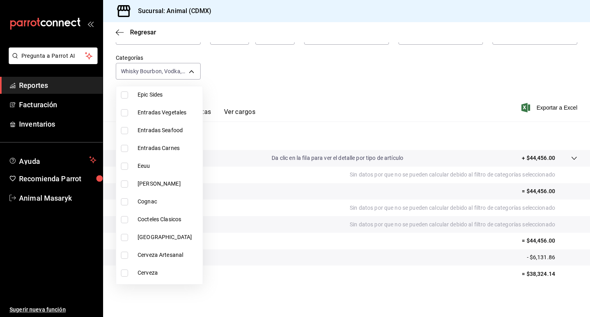
scroll to position [692, 0]
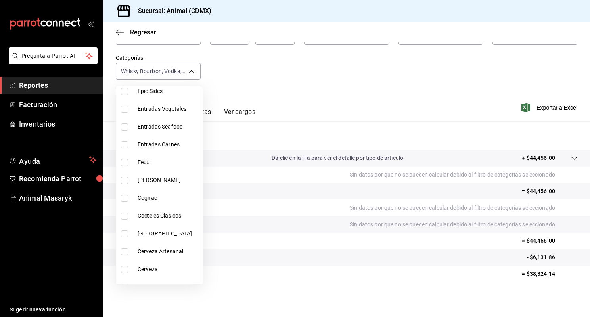
click at [162, 199] on span "Cognac" at bounding box center [169, 198] width 62 height 8
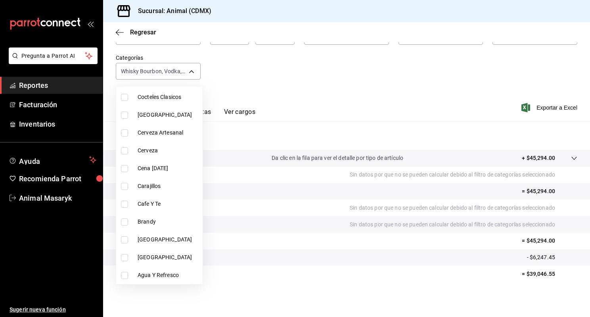
scroll to position [810, 0]
click at [352, 82] on div at bounding box center [295, 158] width 590 height 317
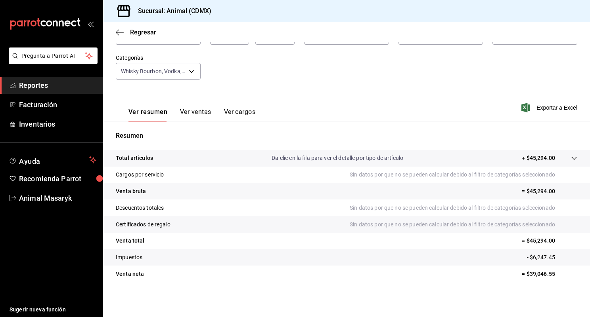
click at [203, 113] on button "Ver ventas" at bounding box center [195, 114] width 31 height 13
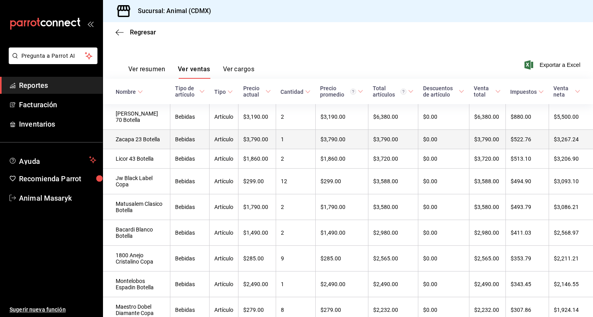
scroll to position [112, 0]
